Goal: Task Accomplishment & Management: Use online tool/utility

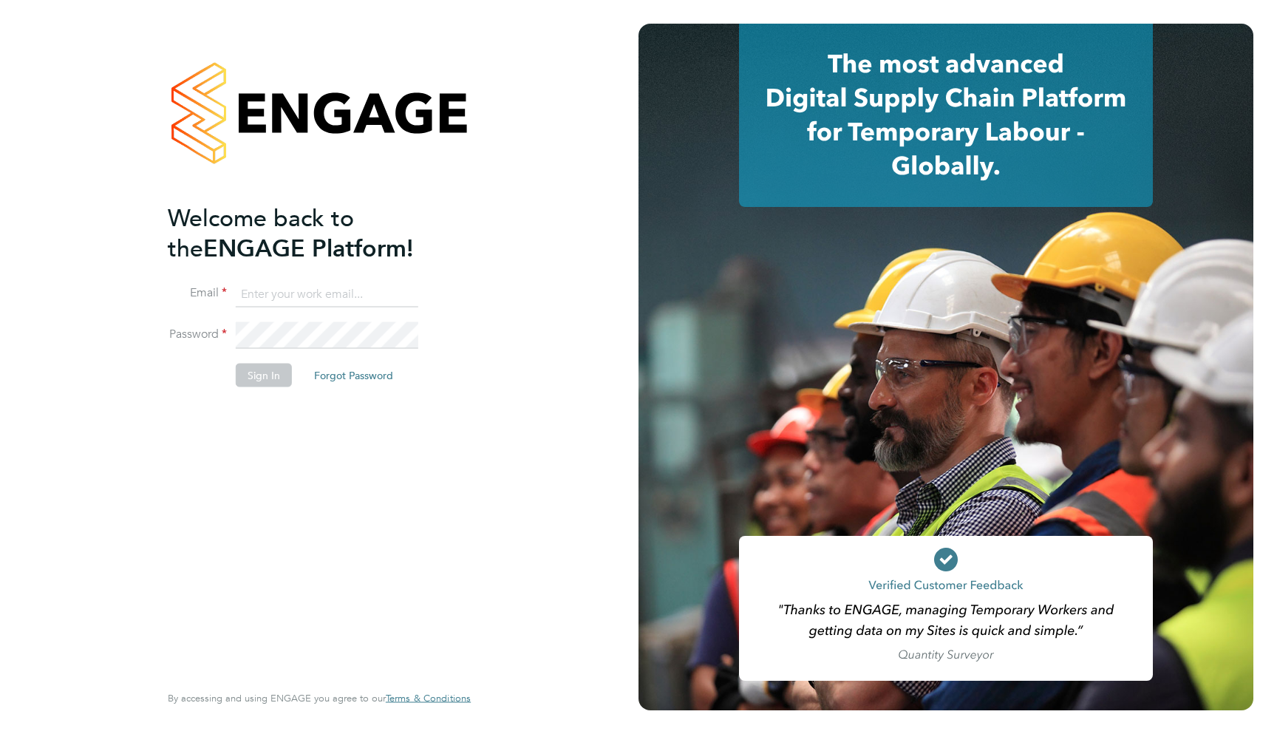
click at [334, 291] on input at bounding box center [327, 294] width 182 height 27
click at [349, 294] on input at bounding box center [327, 294] width 182 height 27
type input "support@engagelabs.io"
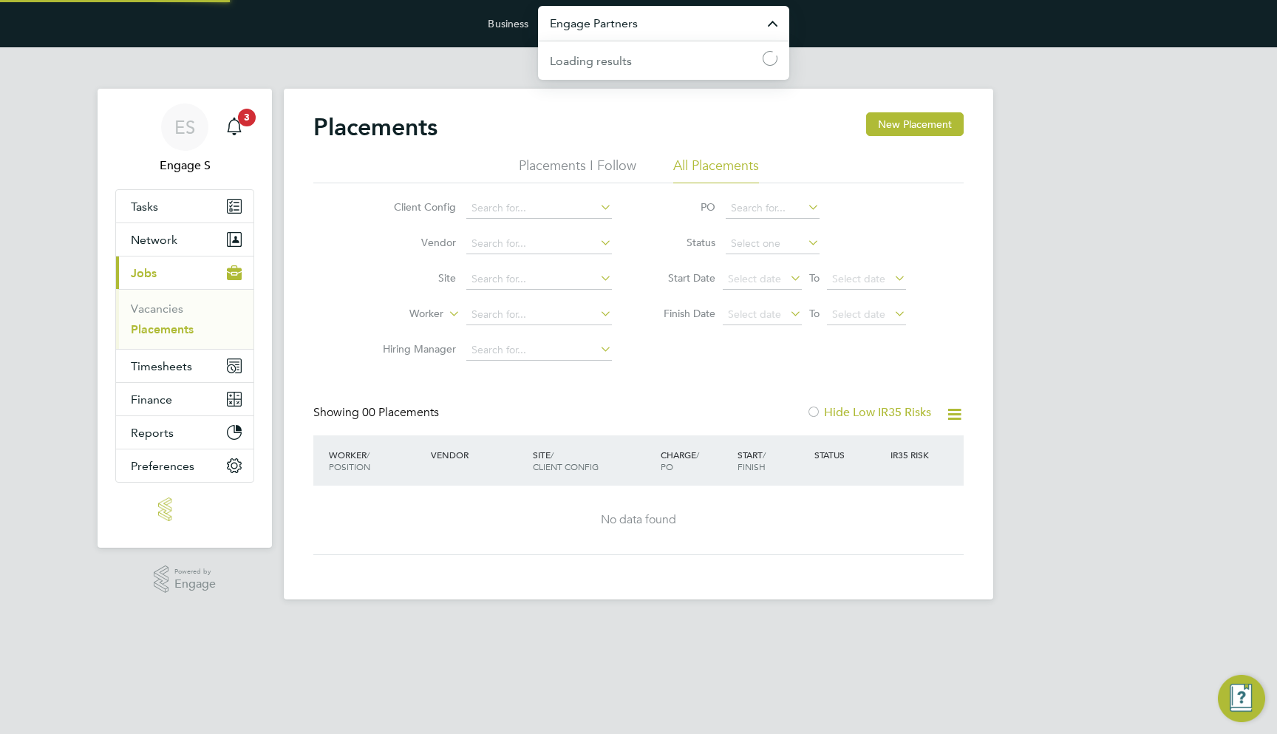
click at [639, 28] on input "Engage Partners" at bounding box center [663, 23] width 251 height 35
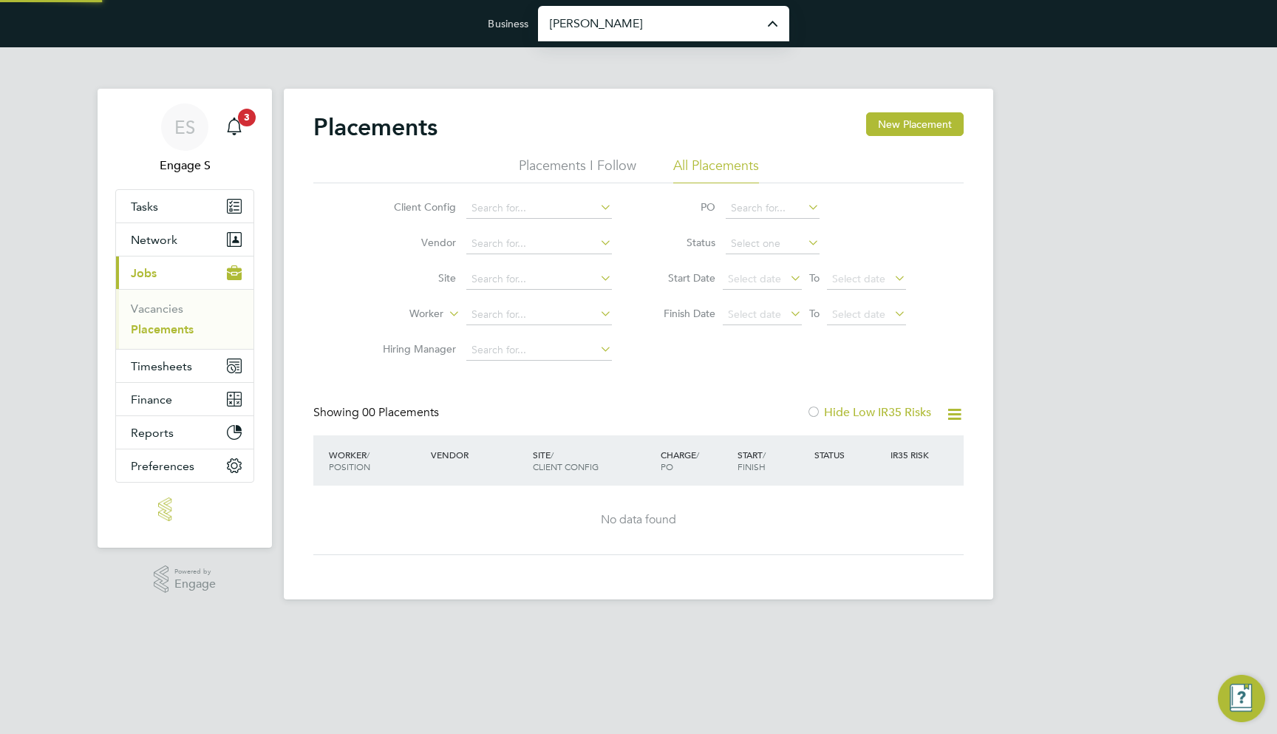
type input "[PERSON_NAME] Construction & Infrastructure Ltd"
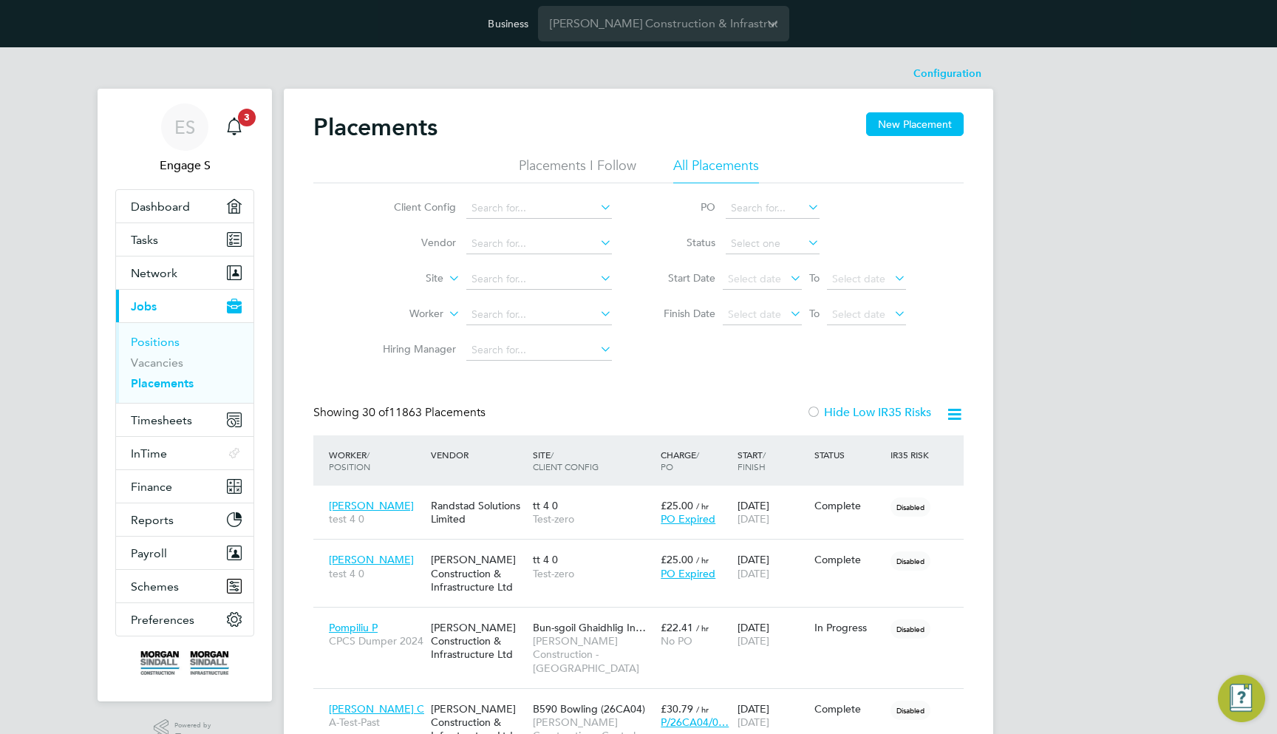
click at [165, 336] on link "Positions" at bounding box center [155, 342] width 49 height 14
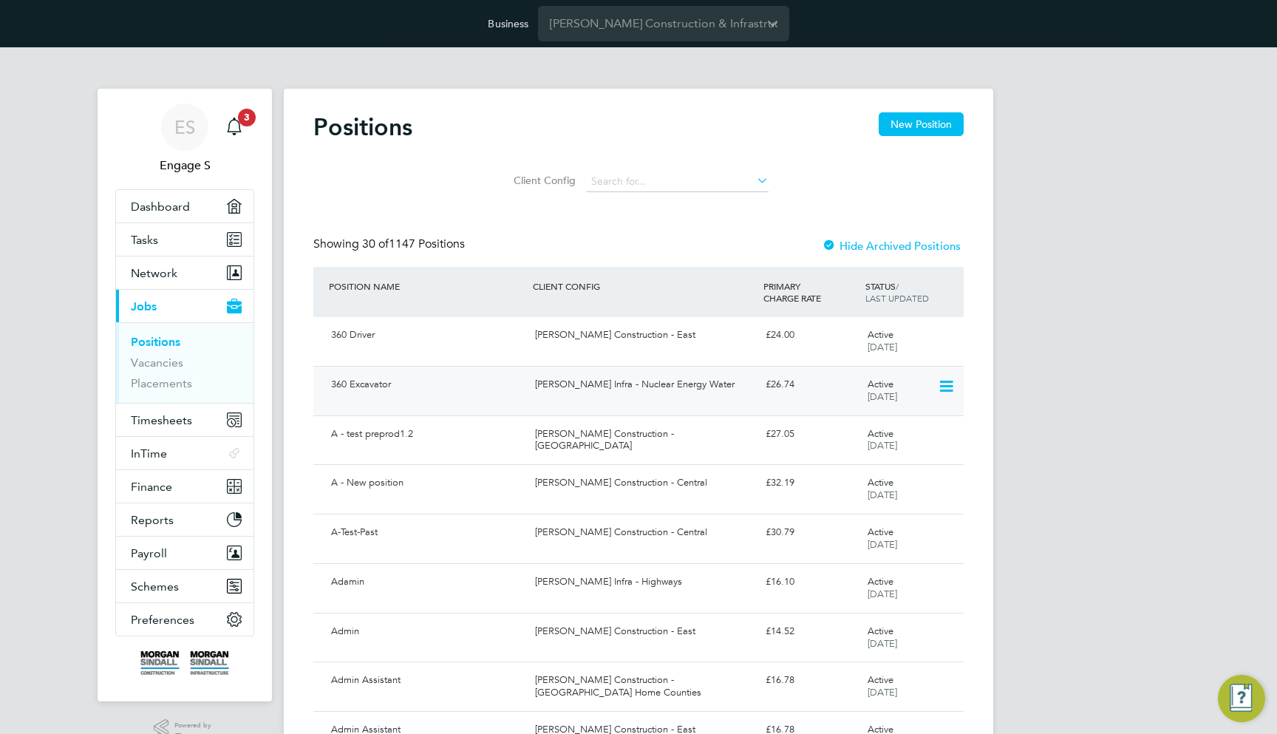
click at [679, 366] on div "360 Excavator Morgan Sindall Infra - Nuclear Energy Water £26.74 Active 01 Feb …" at bounding box center [638, 390] width 650 height 49
click at [711, 377] on div "[PERSON_NAME] Infra - Nuclear Energy Water" at bounding box center [644, 384] width 230 height 24
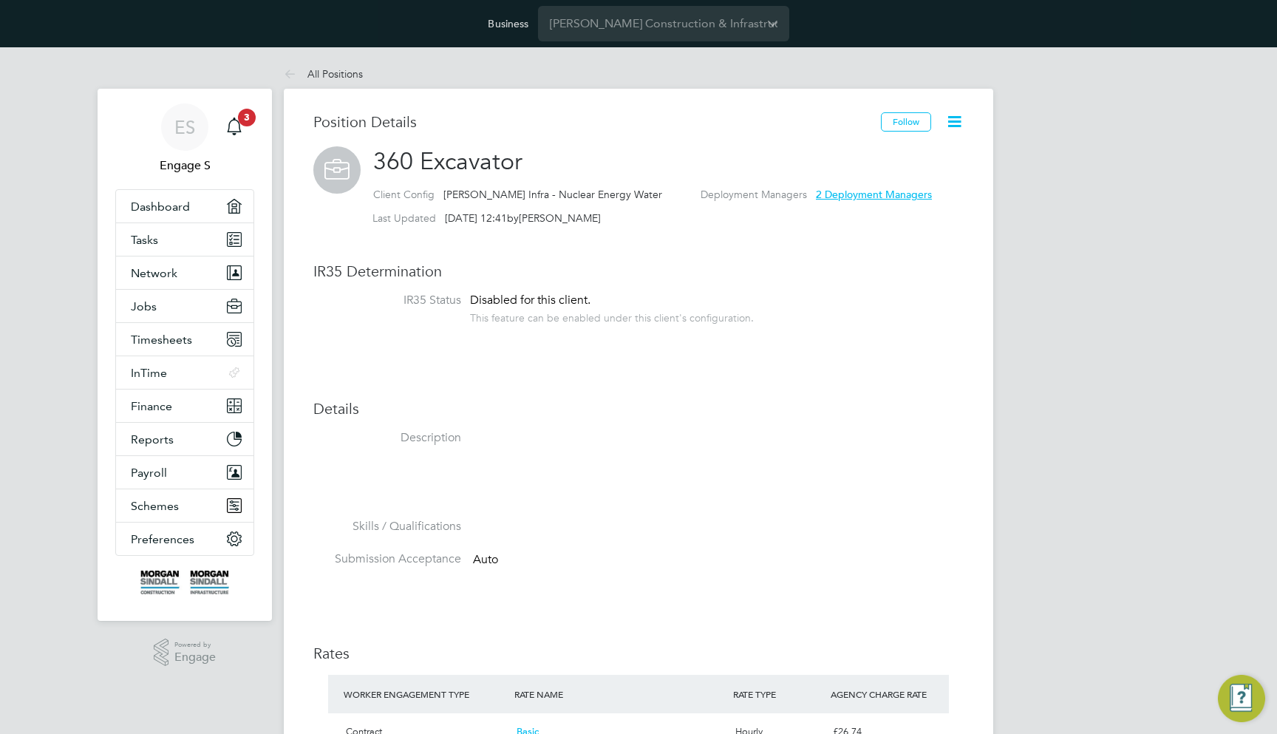
scroll to position [26, 219]
click at [957, 126] on icon at bounding box center [954, 121] width 18 height 18
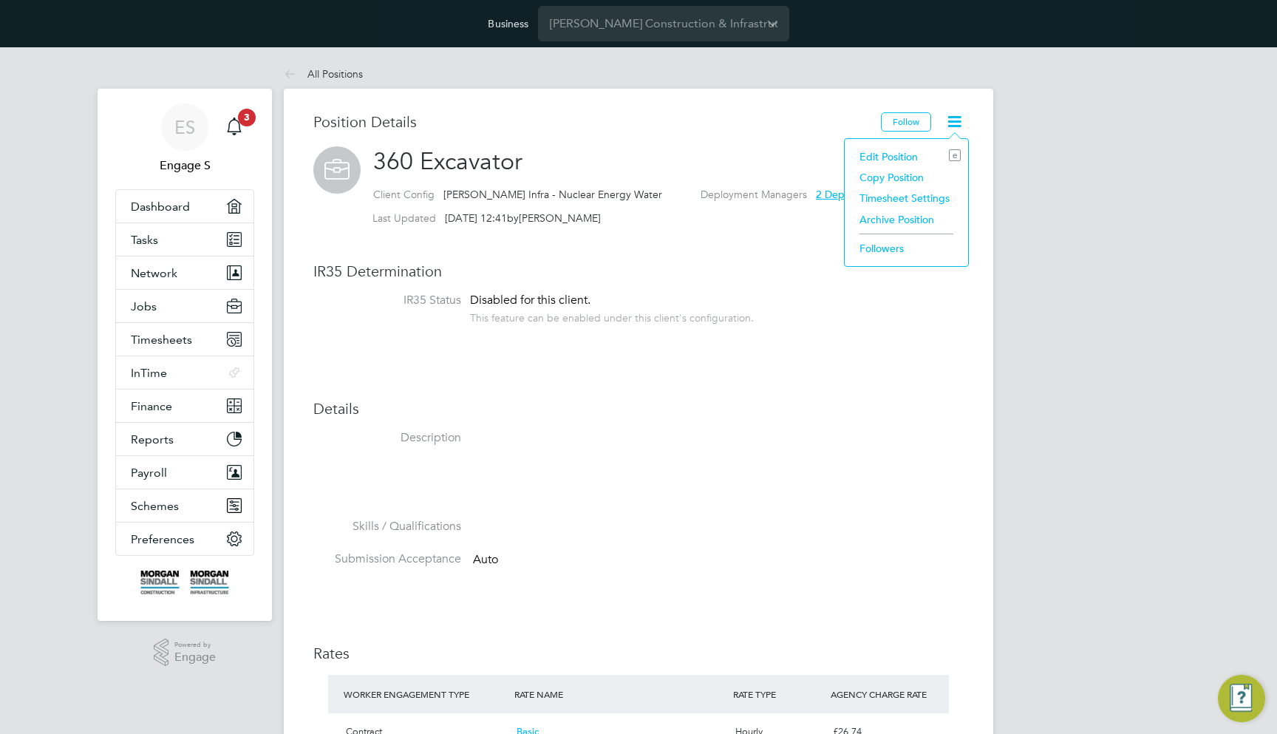
click at [903, 148] on li "Edit Position e" at bounding box center [906, 156] width 109 height 21
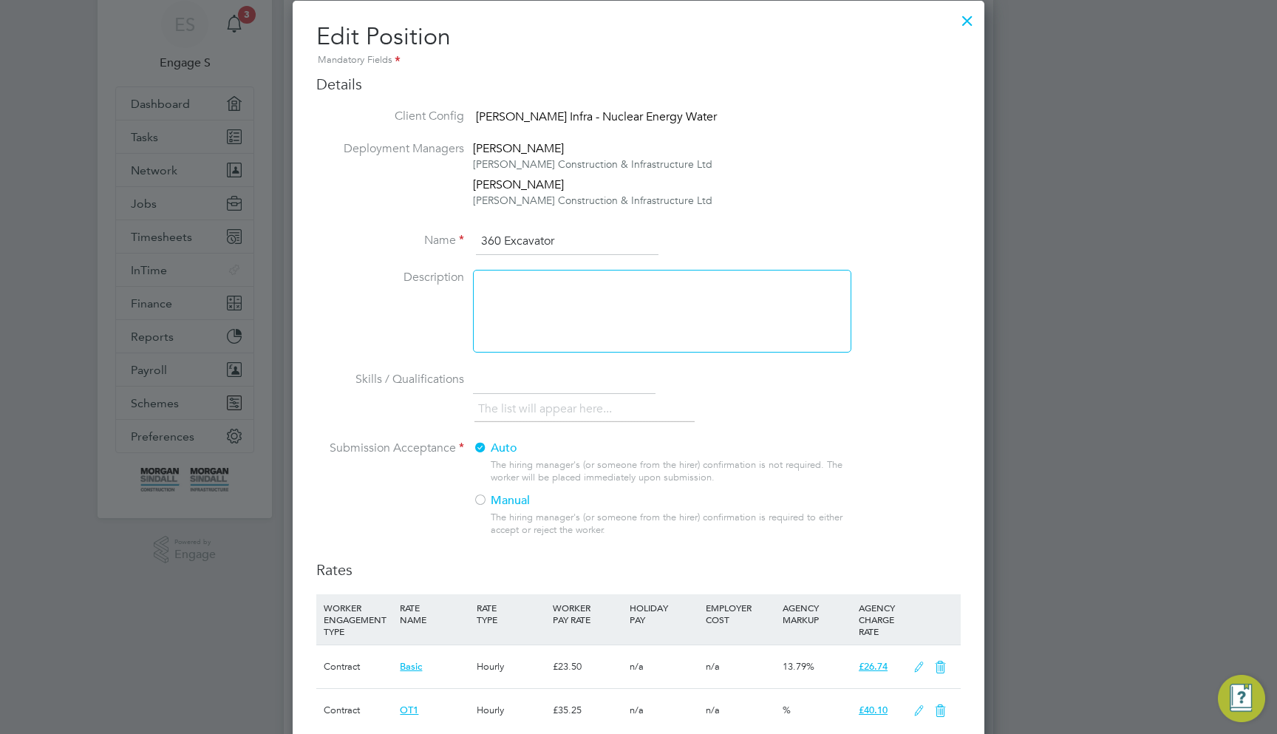
scroll to position [72, 0]
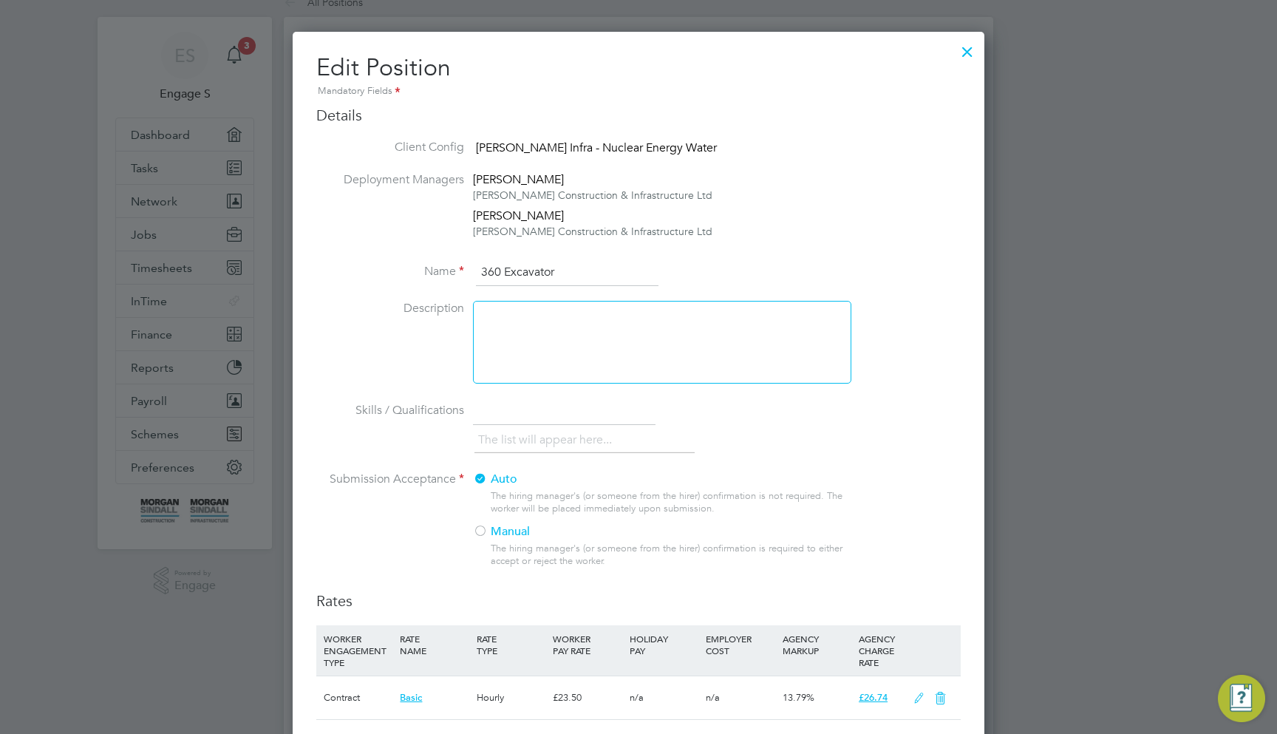
click at [533, 413] on input "text" at bounding box center [564, 411] width 182 height 27
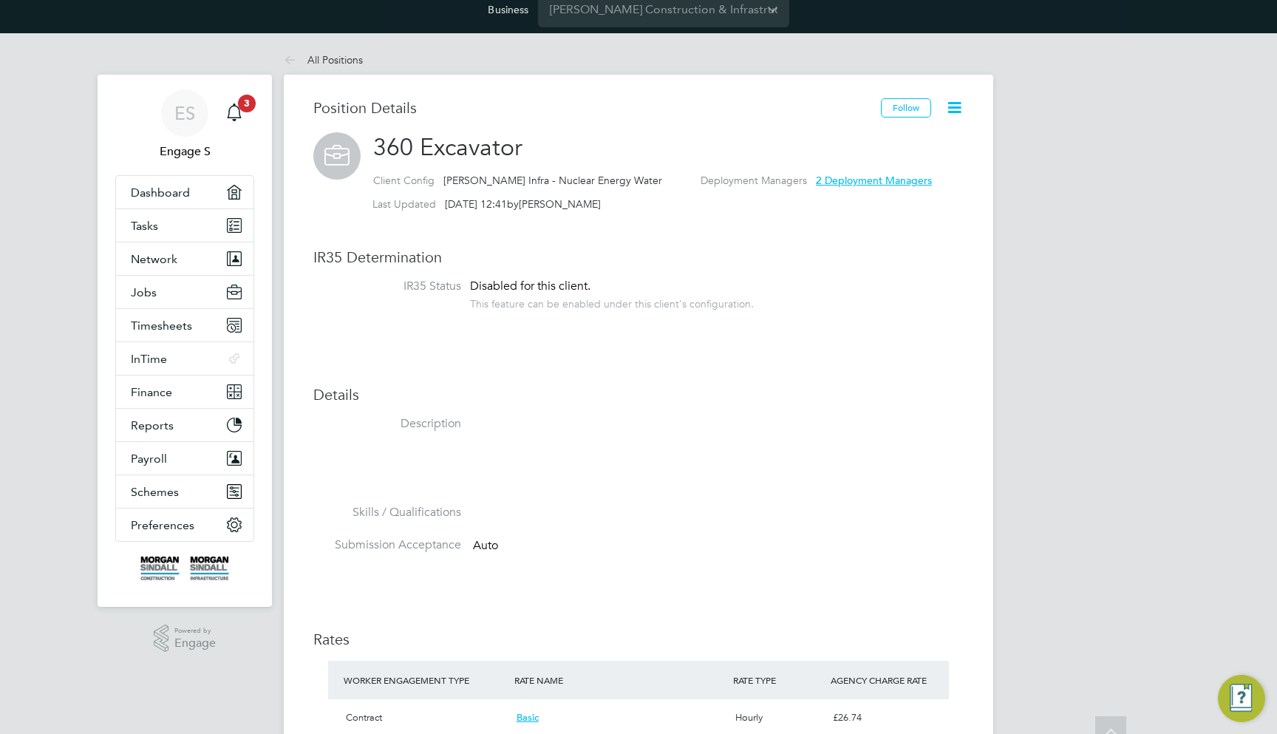
scroll to position [0, 0]
